Goal: Task Accomplishment & Management: Manage account settings

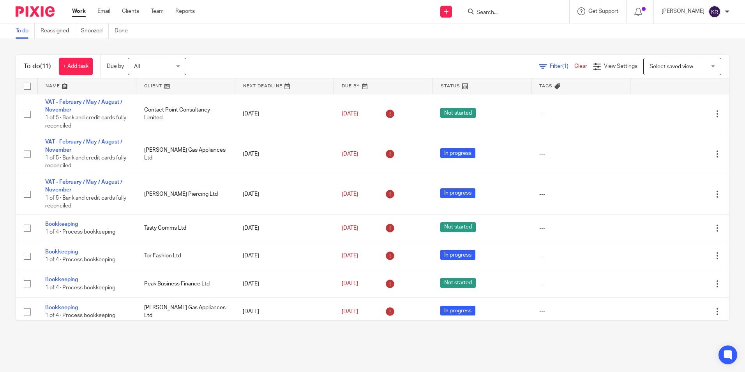
click at [178, 64] on div "All All" at bounding box center [157, 67] width 58 height 18
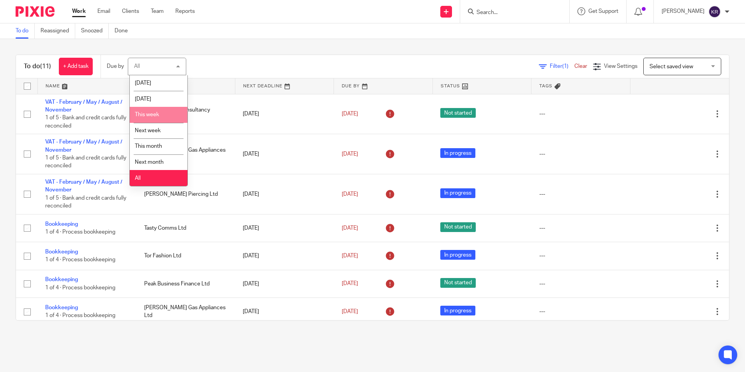
click at [169, 114] on li "This week" at bounding box center [159, 115] width 58 height 16
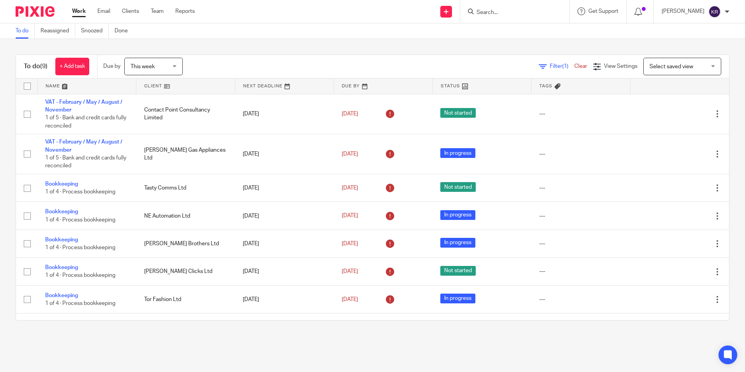
click at [177, 69] on div "This week This week" at bounding box center [153, 67] width 58 height 18
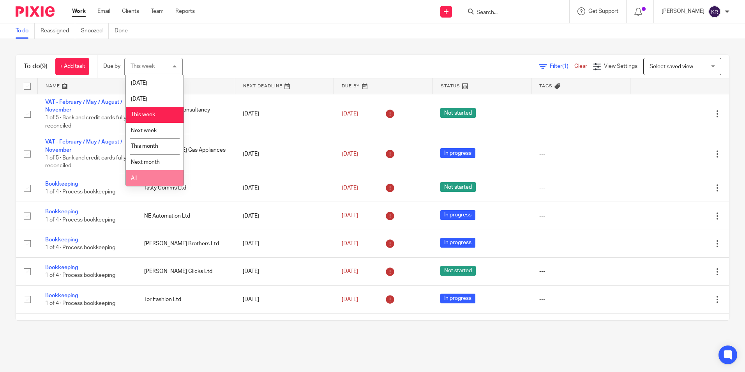
click at [163, 173] on li "All" at bounding box center [155, 178] width 58 height 16
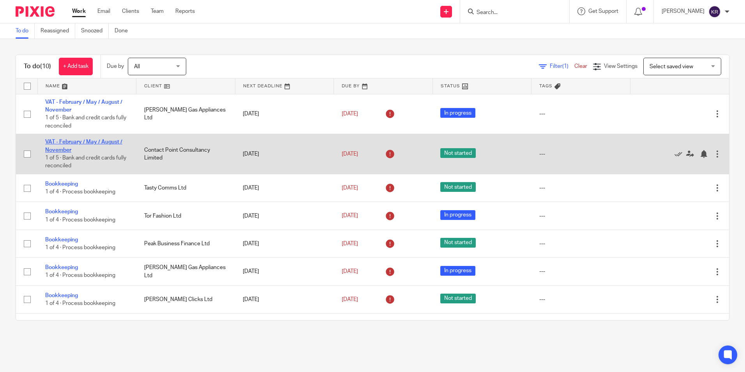
click at [87, 142] on link "VAT - February / May / August / November" at bounding box center [83, 145] width 77 height 13
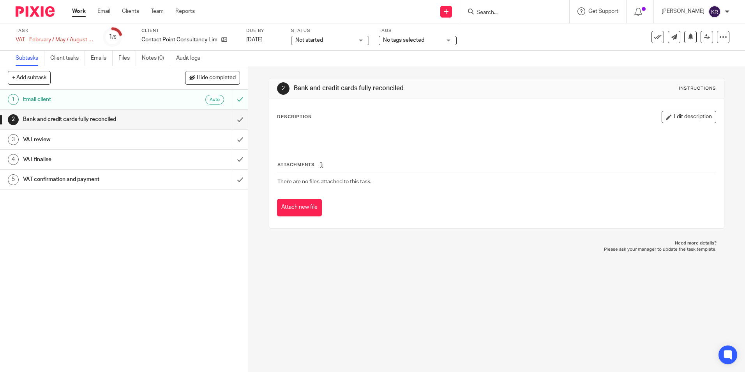
click at [358, 41] on div "Not started Not started" at bounding box center [330, 40] width 78 height 9
click at [345, 69] on li "In progress" at bounding box center [329, 69] width 77 height 16
click at [79, 11] on link "Work" at bounding box center [79, 11] width 14 height 8
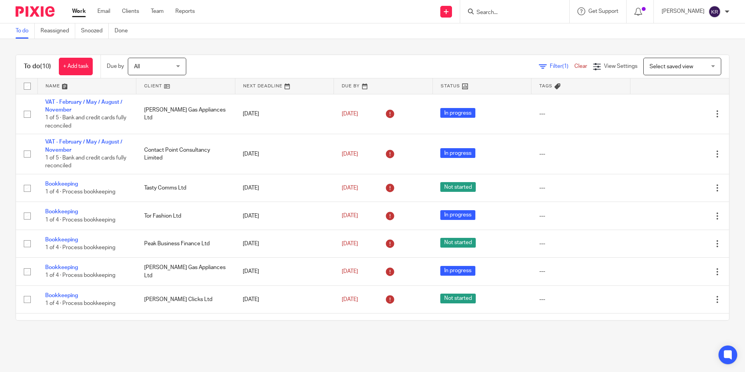
click at [181, 65] on div "All All" at bounding box center [157, 67] width 58 height 18
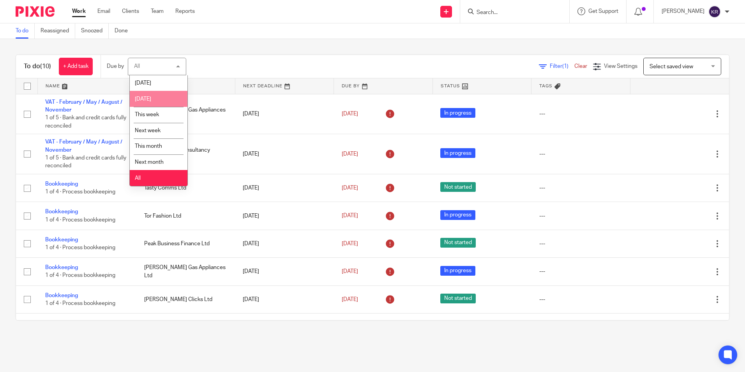
click at [172, 100] on li "[DATE]" at bounding box center [159, 99] width 58 height 16
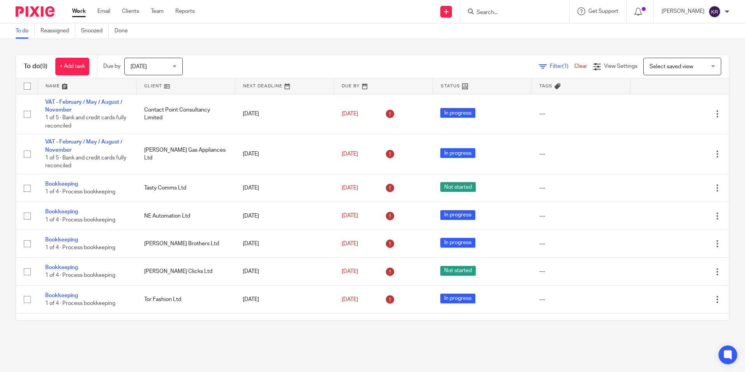
click at [176, 66] on div "Tomorrow Tomorrow" at bounding box center [153, 67] width 58 height 18
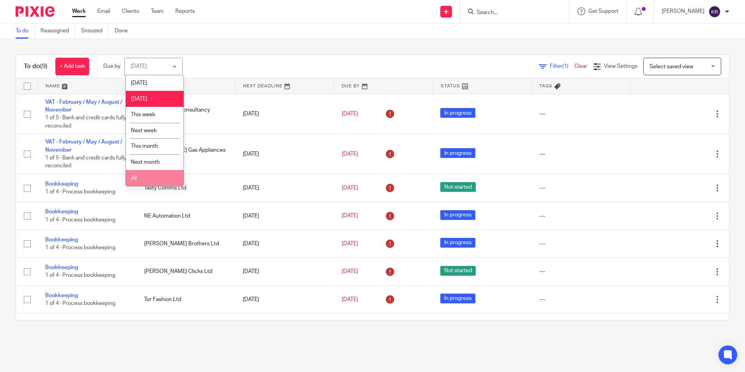
click at [158, 178] on li "All" at bounding box center [155, 178] width 58 height 16
